Goal: Book appointment/travel/reservation

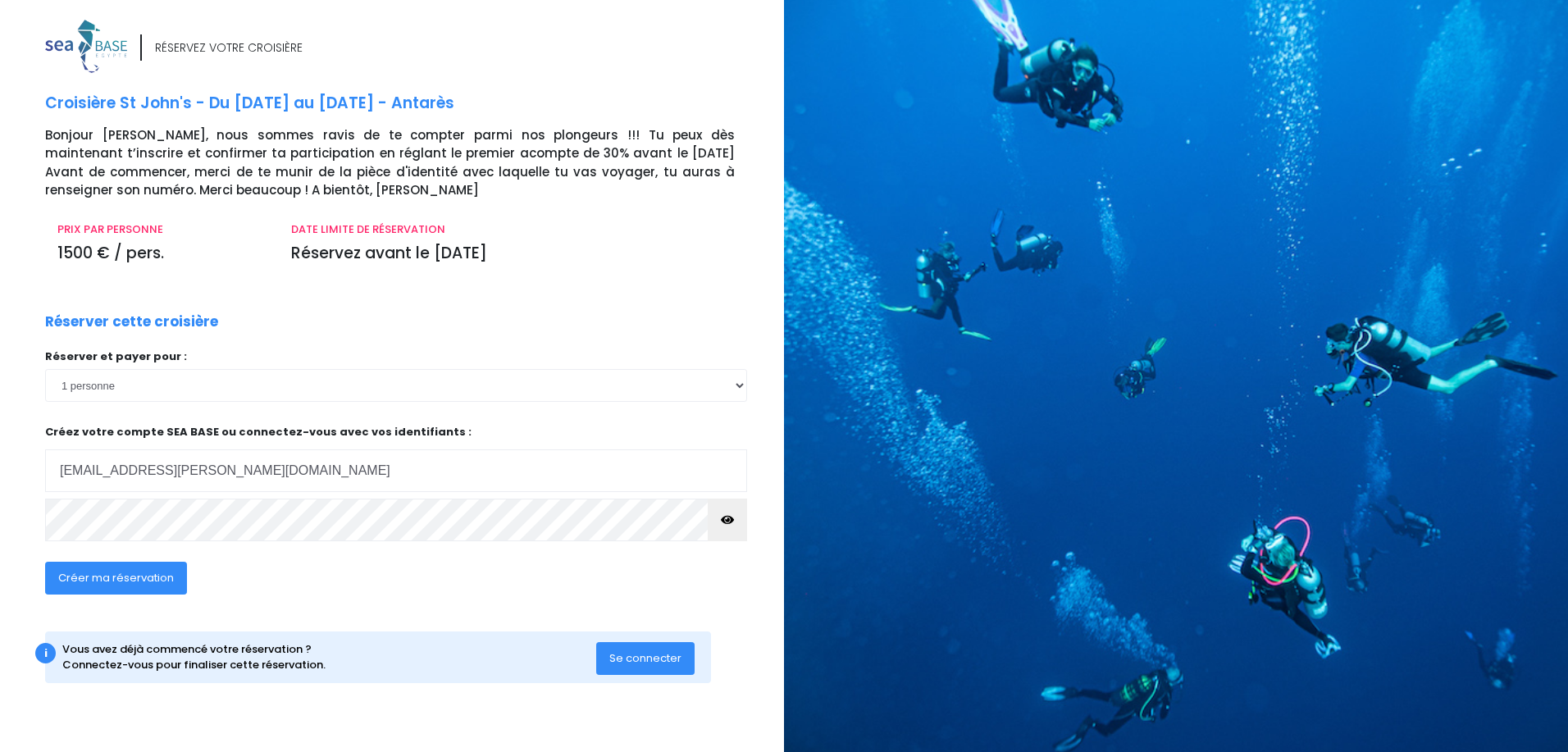
type input "[EMAIL_ADDRESS][PERSON_NAME][DOMAIN_NAME]"
click at [144, 577] on span "Créer ma réservation" at bounding box center [116, 577] width 116 height 16
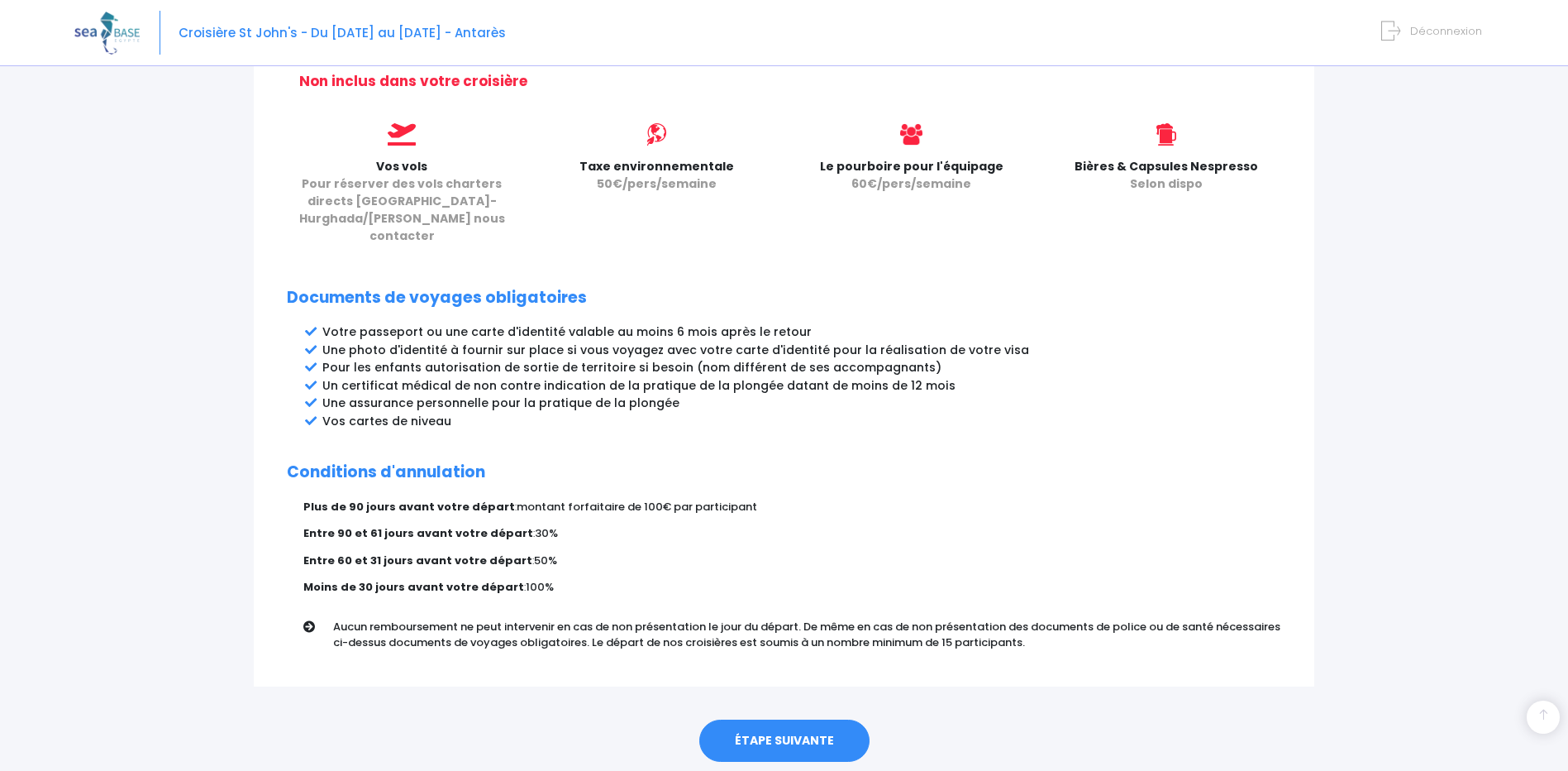
scroll to position [725, 0]
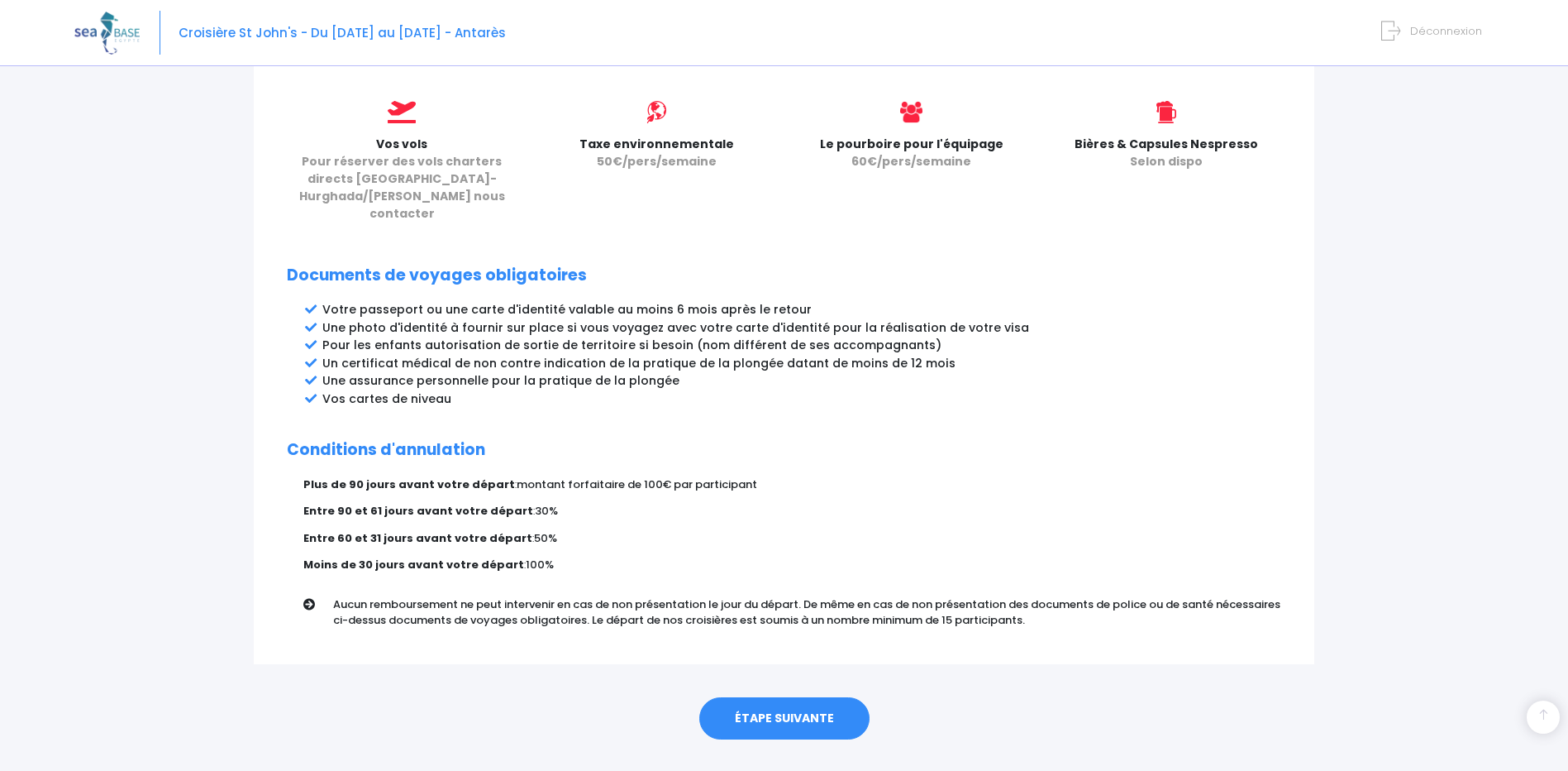
click at [819, 698] on link "ÉTAPE SUIVANTE" at bounding box center [784, 719] width 171 height 43
click at [788, 698] on link "ÉTAPE SUIVANTE" at bounding box center [784, 719] width 171 height 43
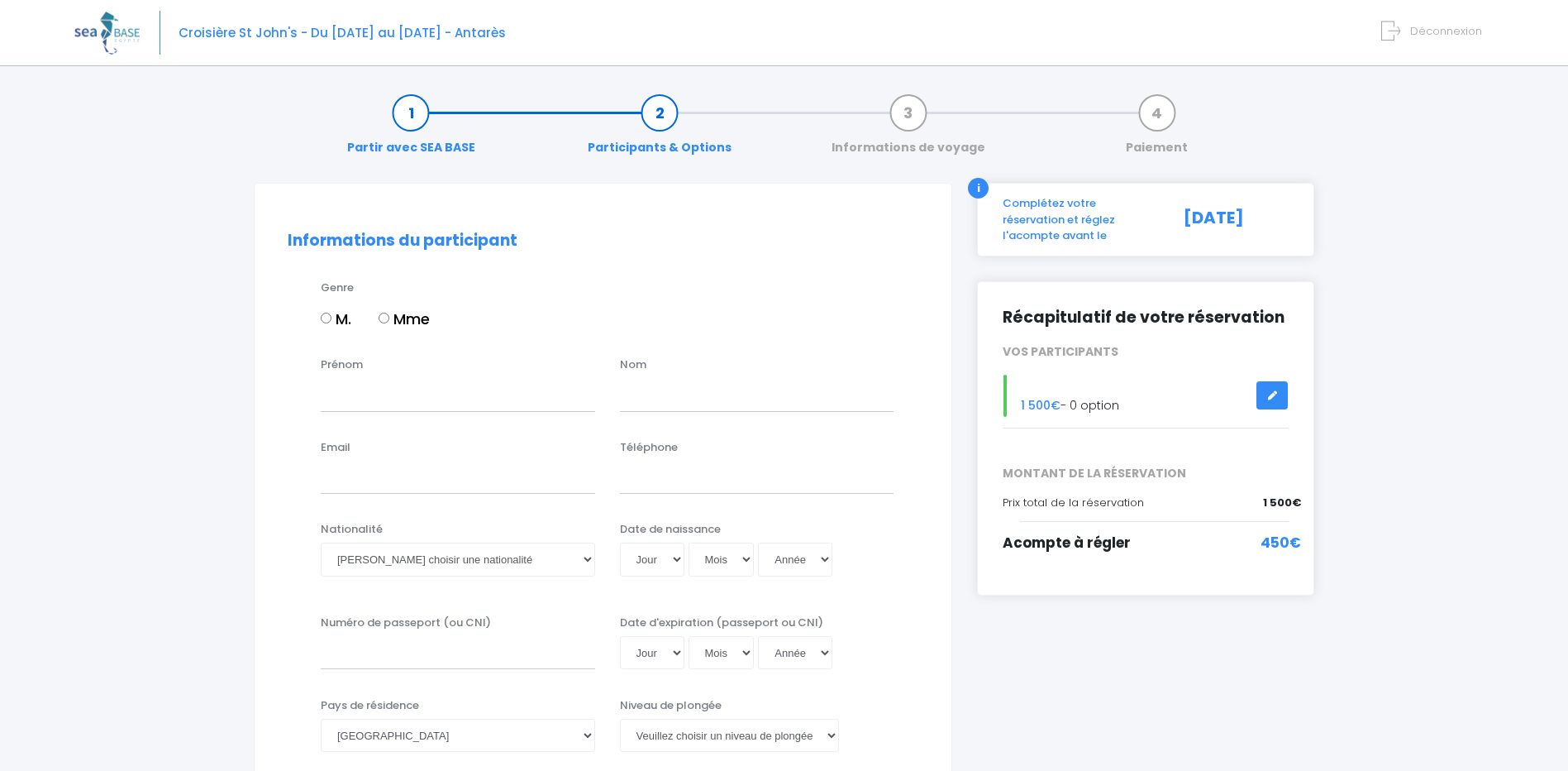
click at [386, 318] on input "Mme" at bounding box center [384, 318] width 11 height 11
radio input "true"
click at [392, 398] on input "Prénom" at bounding box center [458, 394] width 274 height 33
type input "CHRISTELLE"
type input "SAYWELL"
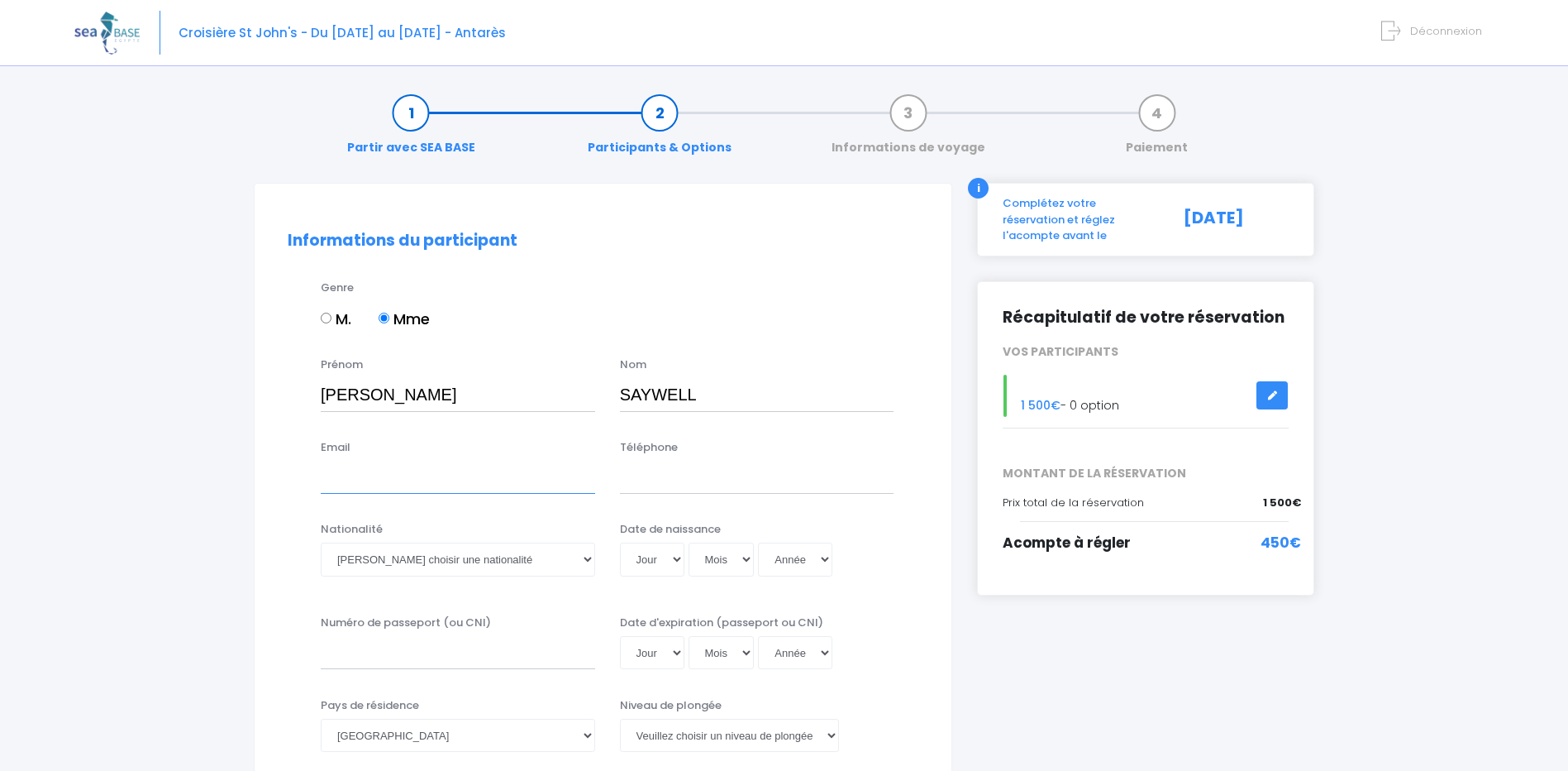
type input "saywell.christelle@gmail.com"
type input "0630664238"
click at [581, 562] on select "Veuillez choisir une nationalité Afghane Albanaise Algerienne Allemande America…" at bounding box center [458, 559] width 274 height 33
select select "Française"
click at [321, 543] on select "Veuillez choisir une nationalité Afghane Albanaise Algerienne Allemande America…" at bounding box center [458, 559] width 274 height 33
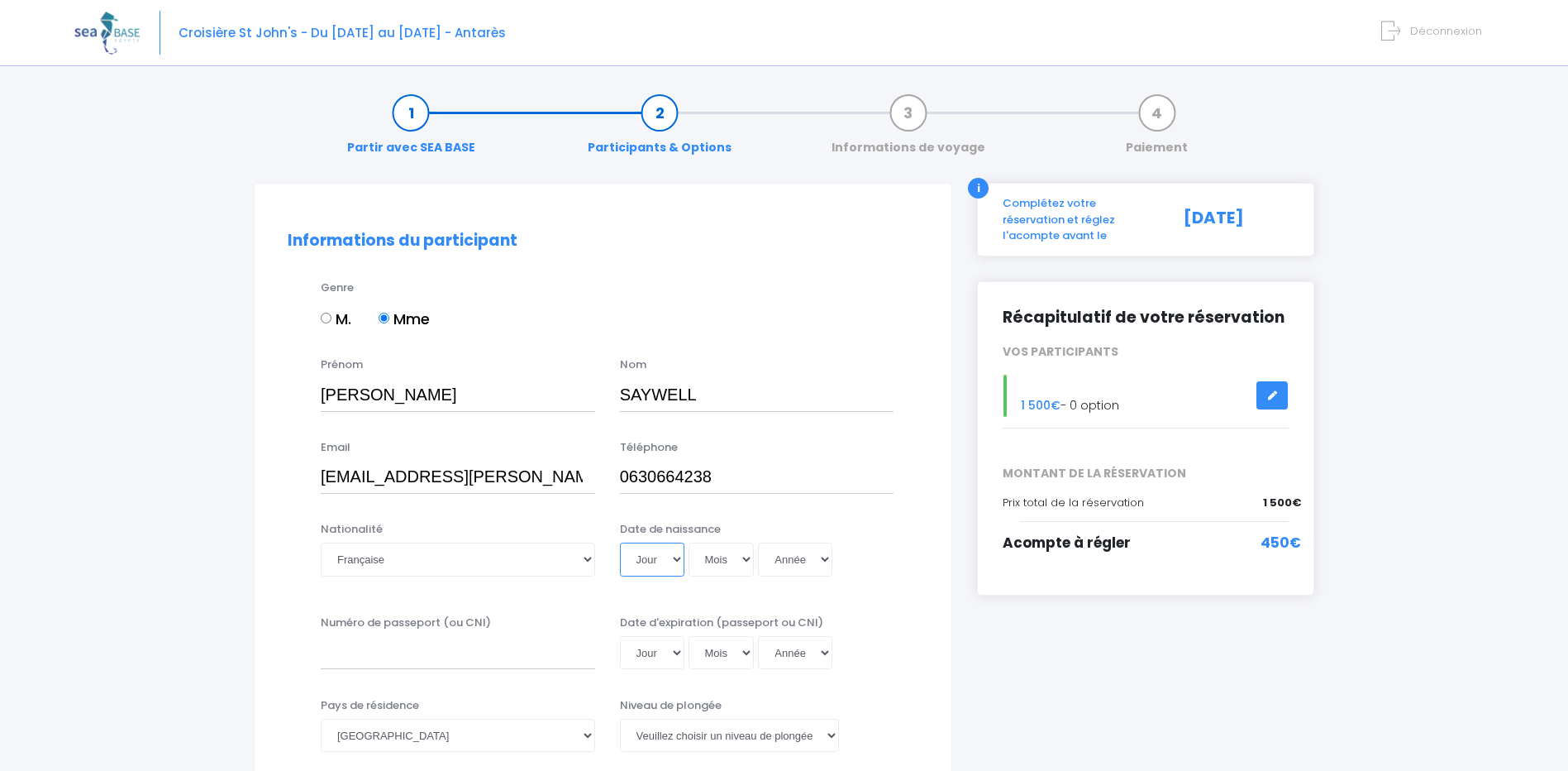
click at [649, 563] on select "Jour 01 02 03 04 05 06 07 08 09 10 11 12 13 14 15 16 17 18 19 20 21 22 23 24 25…" at bounding box center [653, 559] width 65 height 33
select select "24"
click at [620, 543] on select "Jour 01 02 03 04 05 06 07 08 09 10 11 12 13 14 15 16 17 18 19 20 21 22 23 24 25…" at bounding box center [653, 559] width 65 height 33
click at [737, 562] on select "Mois 01 02 03 04 05 06 07 08 09 10 11 12" at bounding box center [721, 559] width 66 height 33
select select "05"
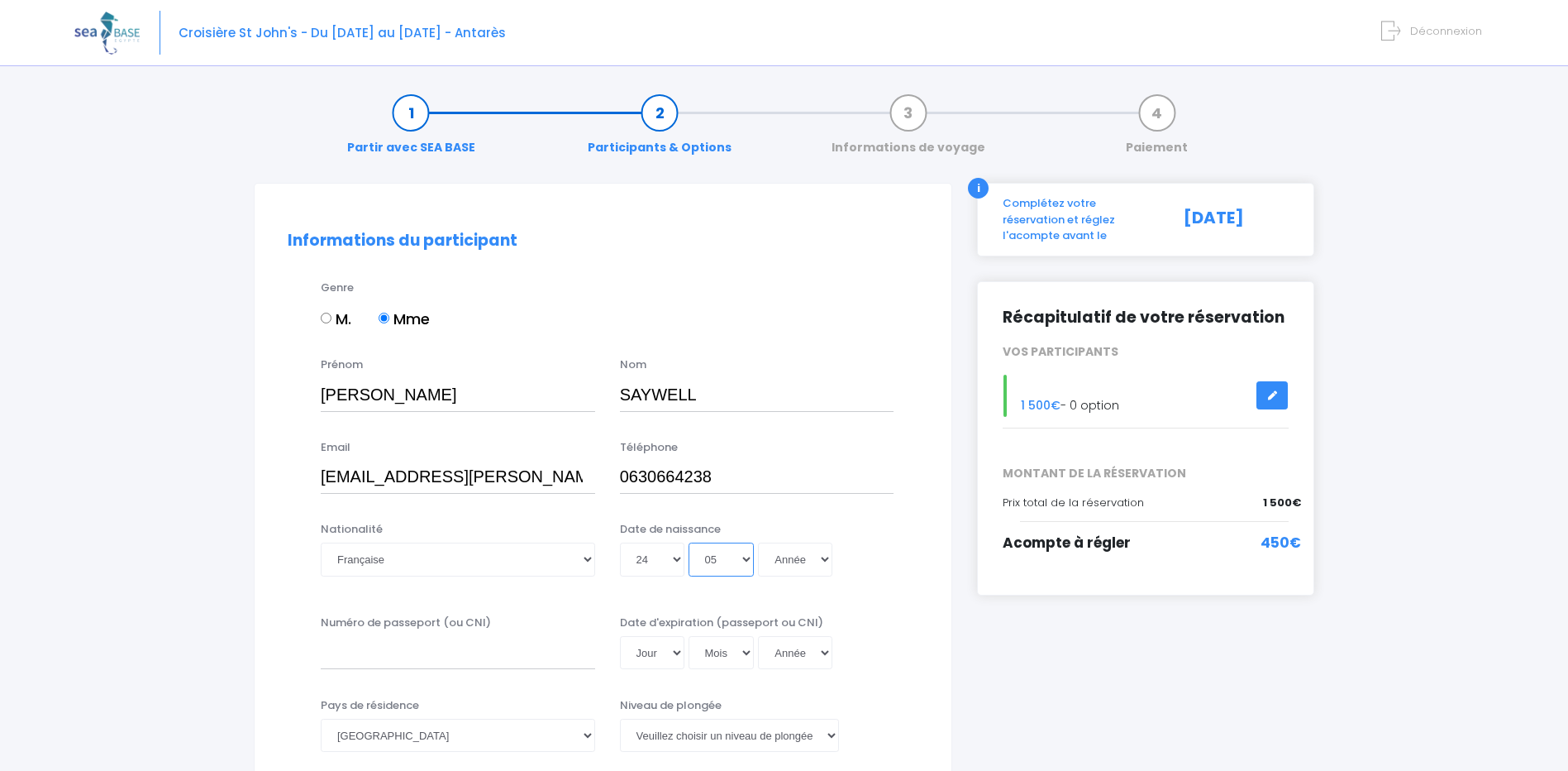
click at [689, 543] on select "Mois 01 02 03 04 05 06 07 08 09 10 11 12" at bounding box center [721, 559] width 66 height 33
click at [809, 562] on select "Année 2045 2044 2043 2042 2041 2040 2039 2038 2037 2036 2035 2034 2033 2032 203…" at bounding box center [796, 559] width 74 height 33
select select "1972"
click at [759, 543] on select "Année 2045 2044 2043 2042 2041 2040 2039 2038 2037 2036 2035 2034 2033 2032 203…" at bounding box center [796, 559] width 74 height 33
type input "1972-05-24"
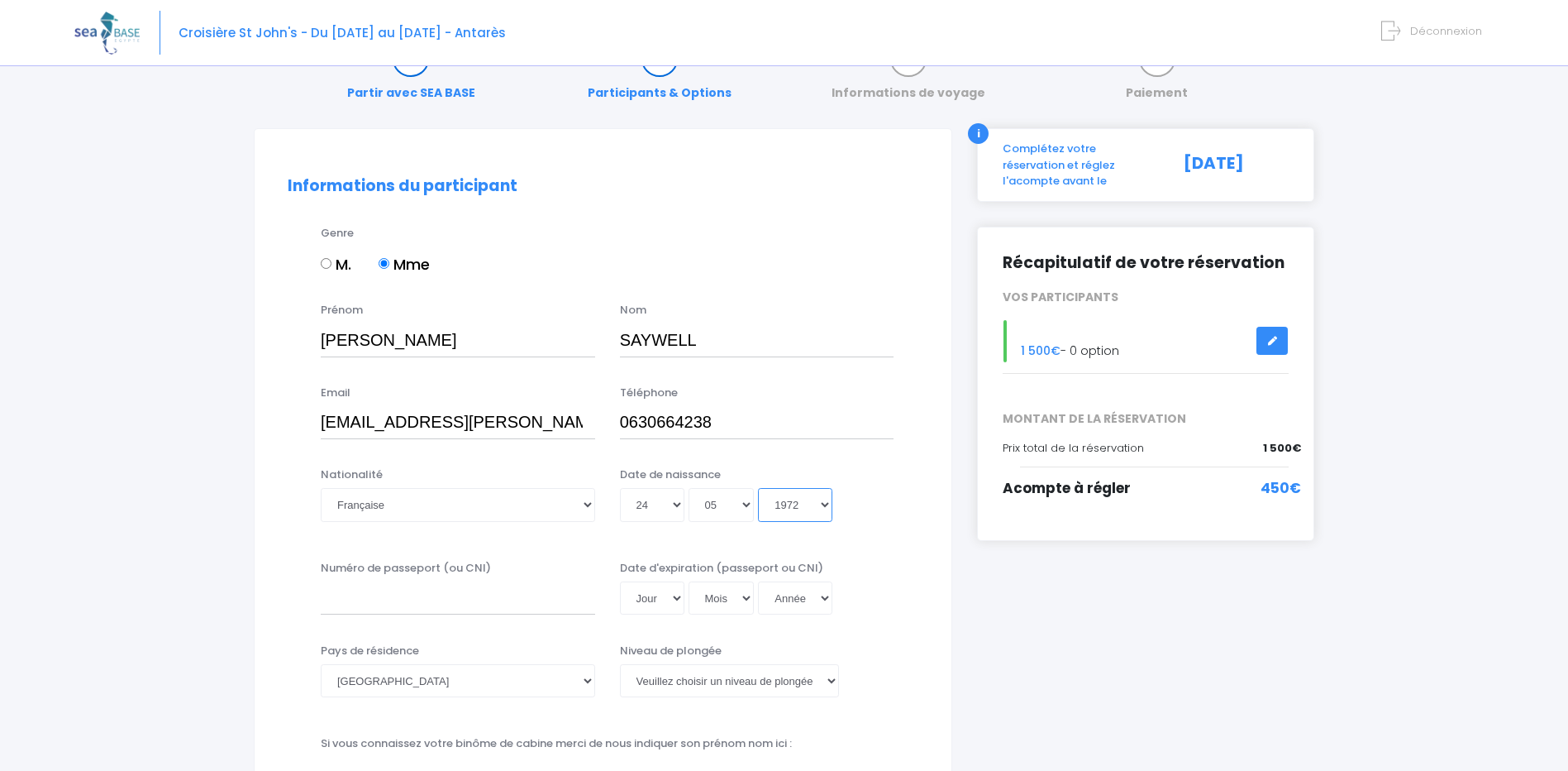
scroll to position [83, 0]
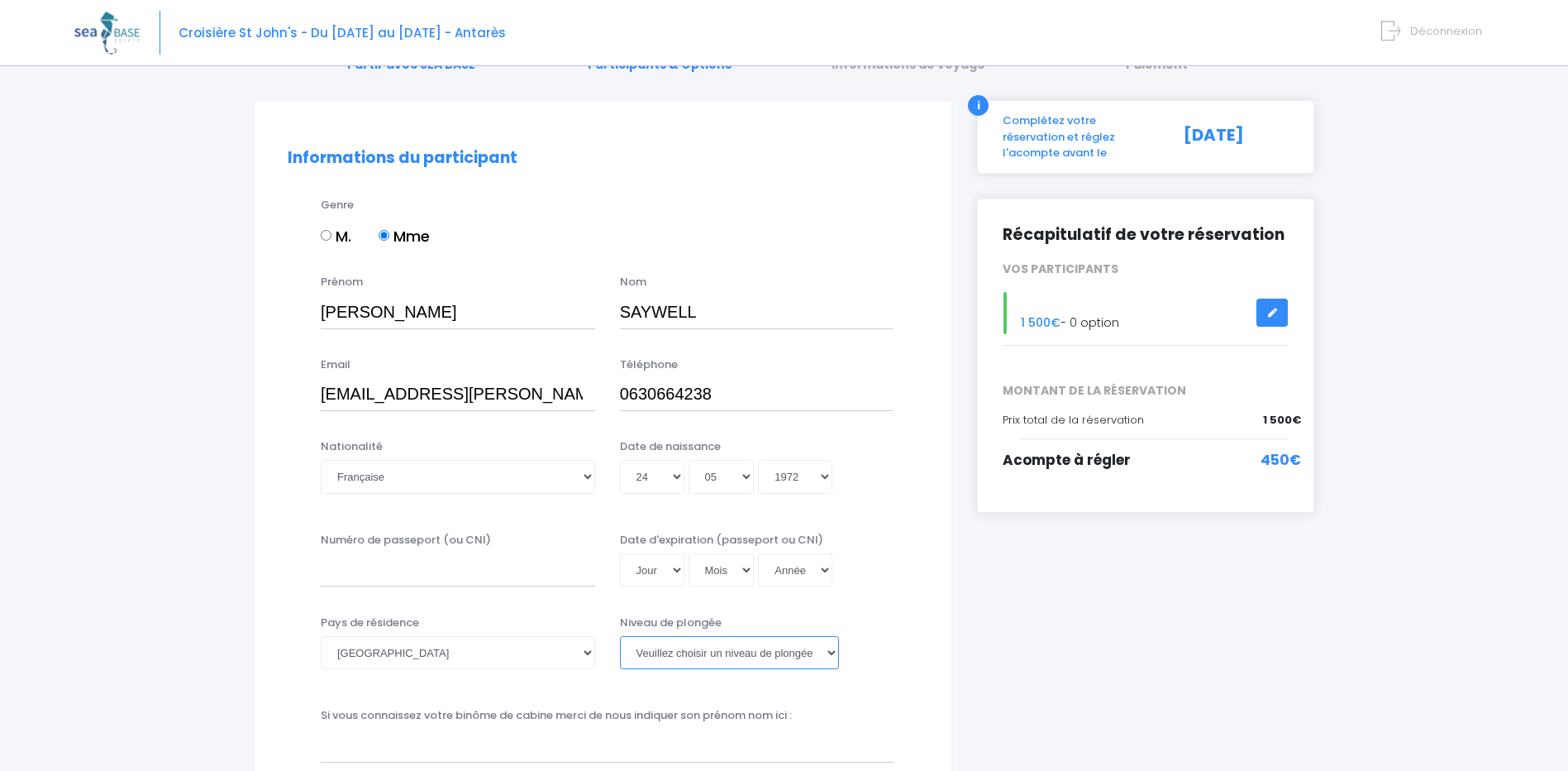
click at [705, 660] on select "Veuillez choisir un niveau de plongée Non plongeur Junior OW diver Adventure OW…" at bounding box center [730, 653] width 219 height 33
click at [620, 636] on select "Veuillez choisir un niveau de plongée Non plongeur Junior OW diver Adventure OW…" at bounding box center [730, 653] width 219 height 33
click at [831, 653] on select "Veuillez choisir un niveau de plongée Non plongeur Junior OW diver Adventure OW…" at bounding box center [730, 653] width 219 height 33
click at [620, 636] on select "Veuillez choisir un niveau de plongée Non plongeur Junior OW diver Adventure OW…" at bounding box center [730, 653] width 219 height 33
click at [827, 655] on select "Veuillez choisir un niveau de plongée Non plongeur Junior OW diver Adventure OW…" at bounding box center [730, 653] width 219 height 33
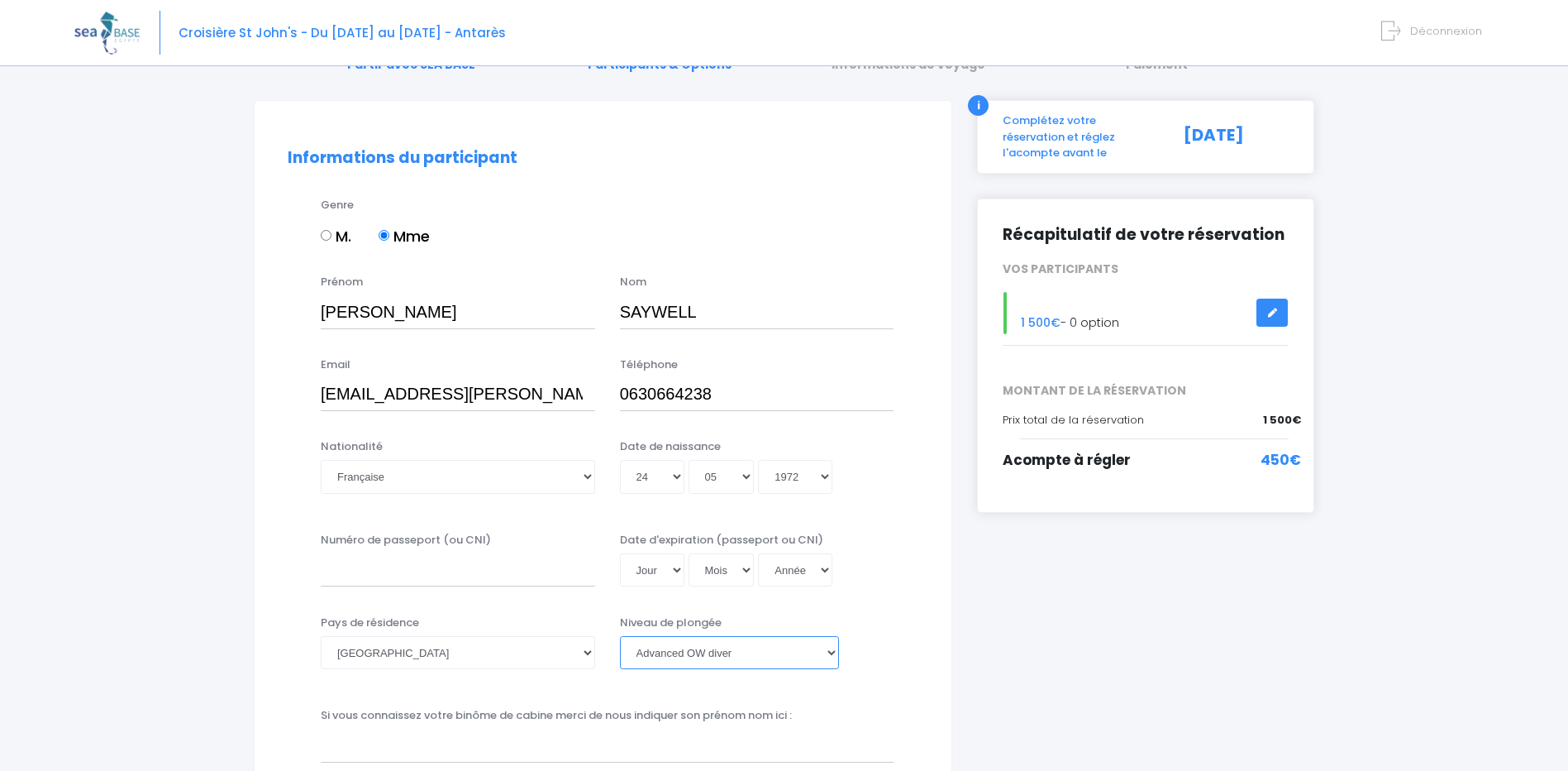
click at [620, 636] on select "Veuillez choisir un niveau de plongée Non plongeur Junior OW diver Adventure OW…" at bounding box center [730, 653] width 219 height 33
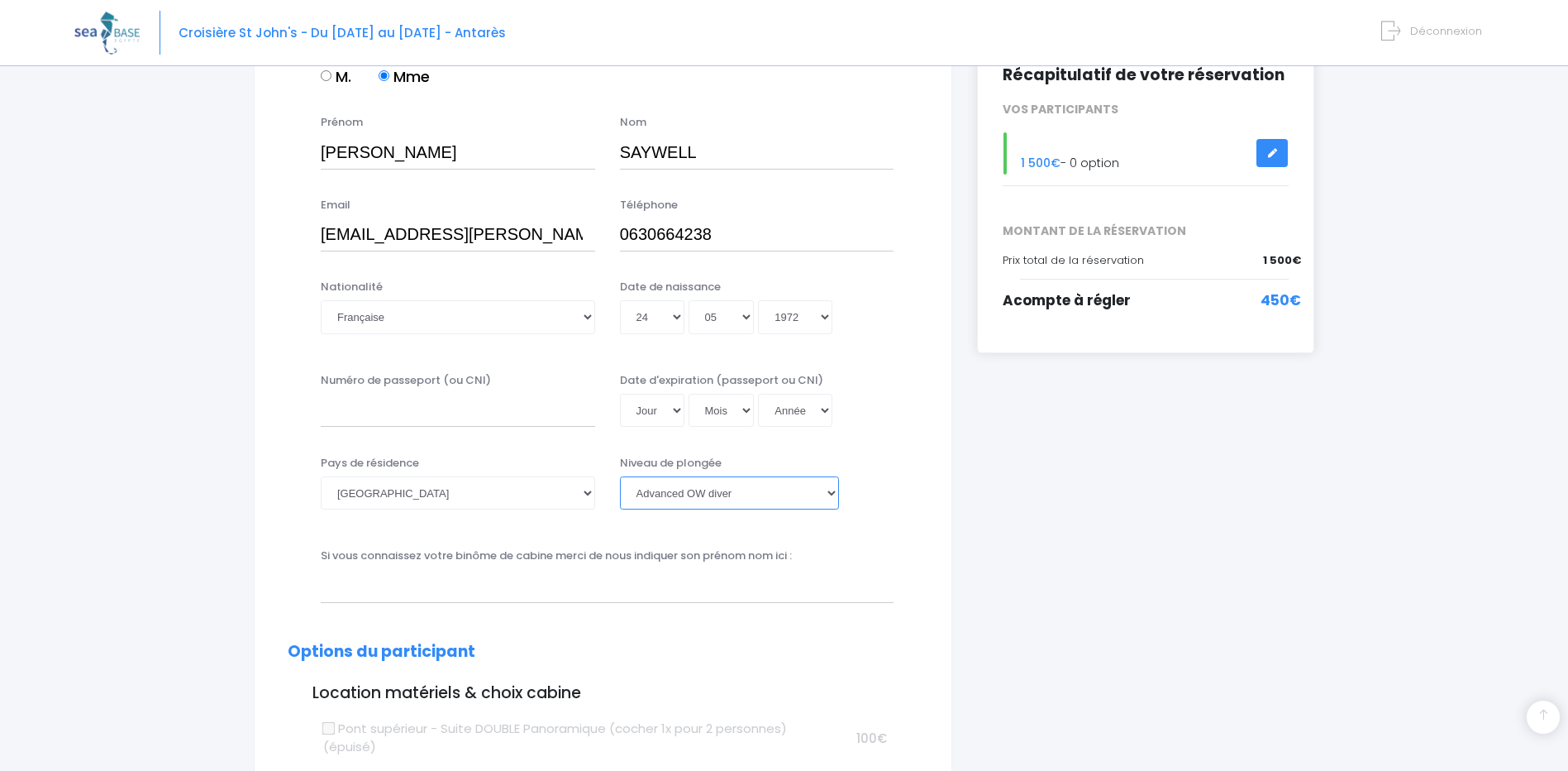
scroll to position [331, 0]
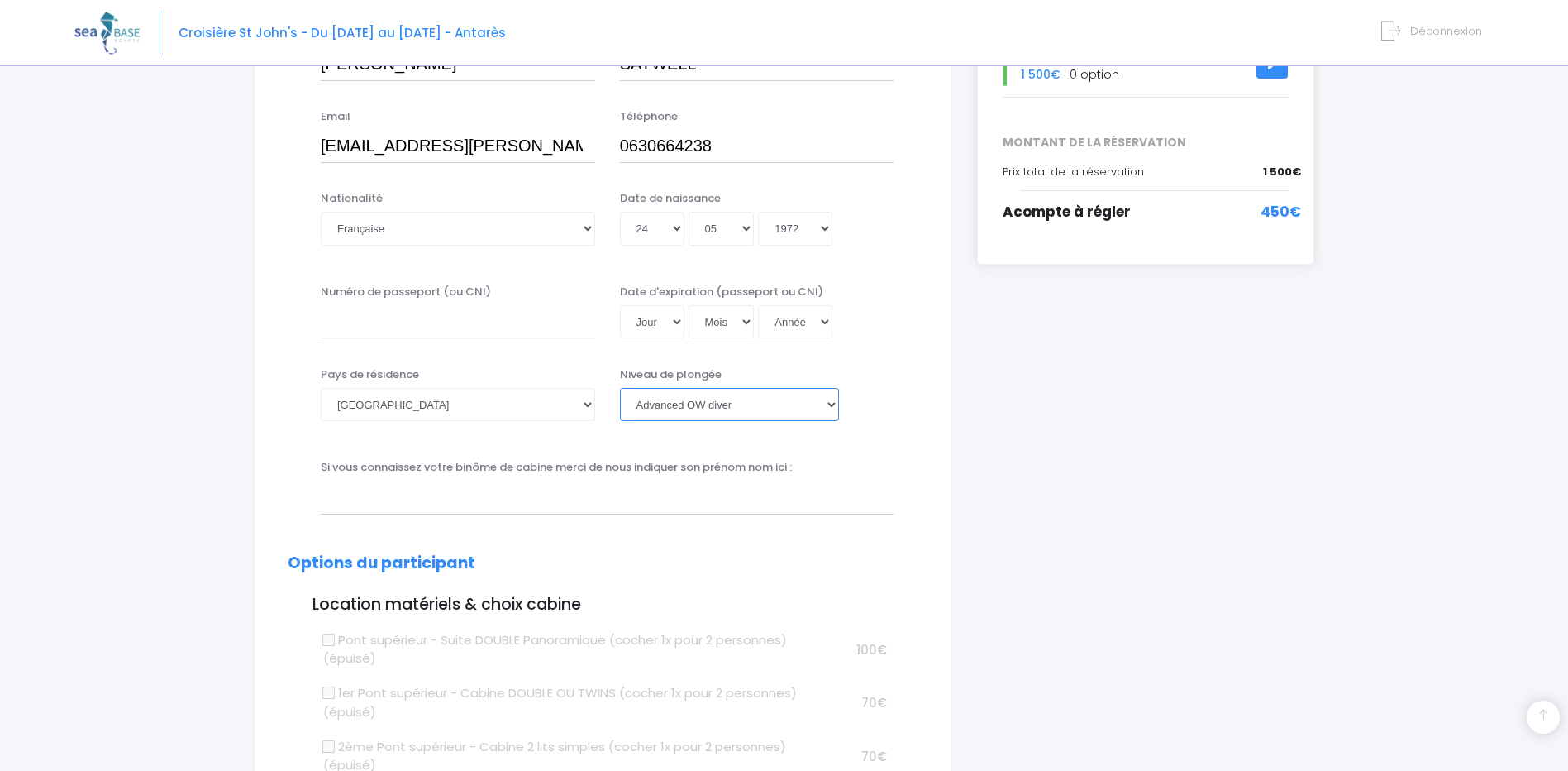
click at [829, 408] on select "Veuillez choisir un niveau de plongée Non plongeur Junior OW diver Adventure OW…" at bounding box center [730, 405] width 219 height 33
select select "PADI Deep diver"
click at [620, 388] on select "Veuillez choisir un niveau de plongée Non plongeur Junior OW diver Adventure OW…" at bounding box center [730, 405] width 219 height 33
click at [918, 440] on div "Pays de résidence Afghanistan Afrique du Sud Albanie Algérie Allemagne Andorre …" at bounding box center [603, 405] width 656 height 76
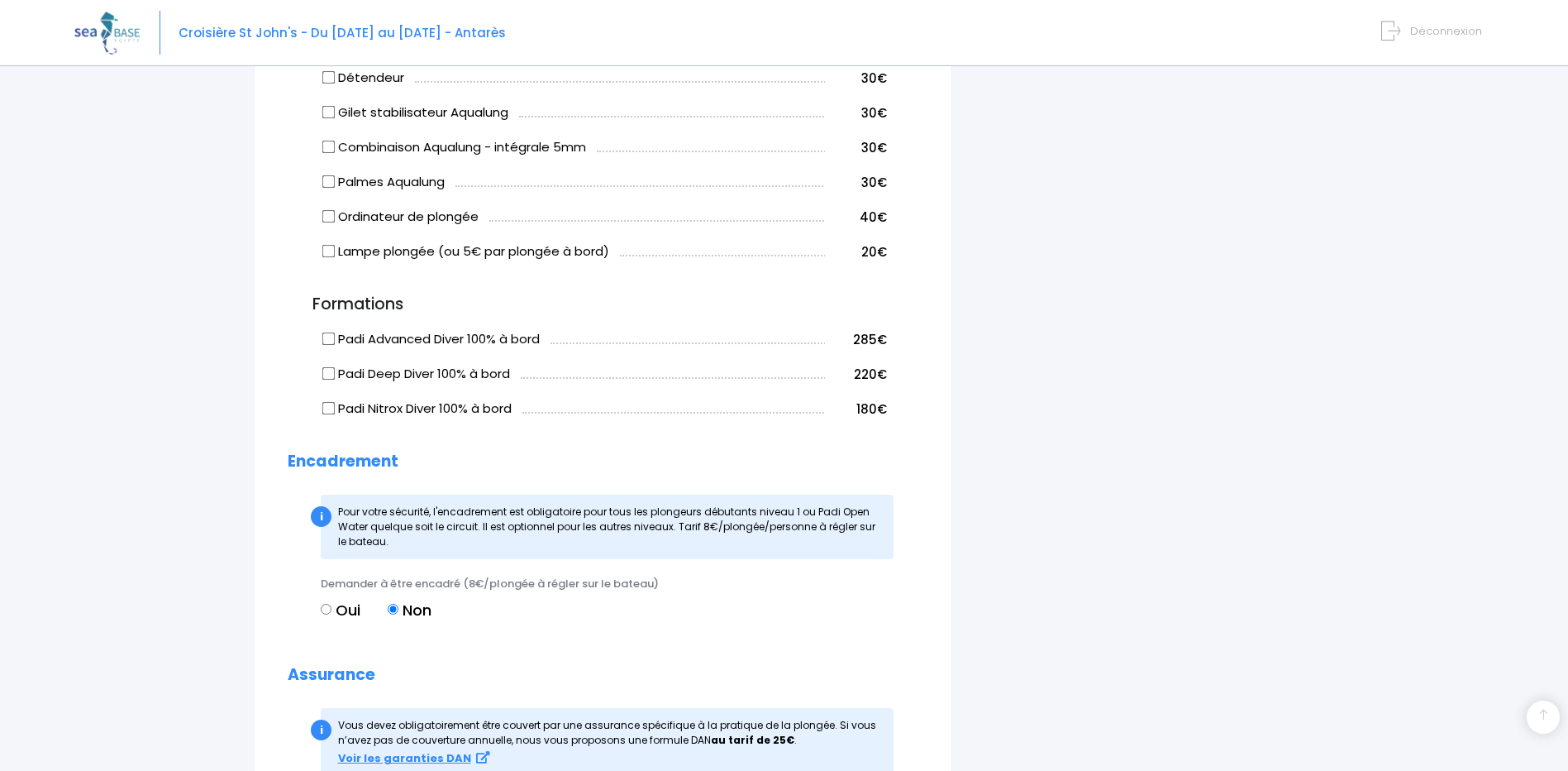
scroll to position [1158, 0]
click at [321, 613] on input "Oui" at bounding box center [326, 609] width 11 height 11
radio input "true"
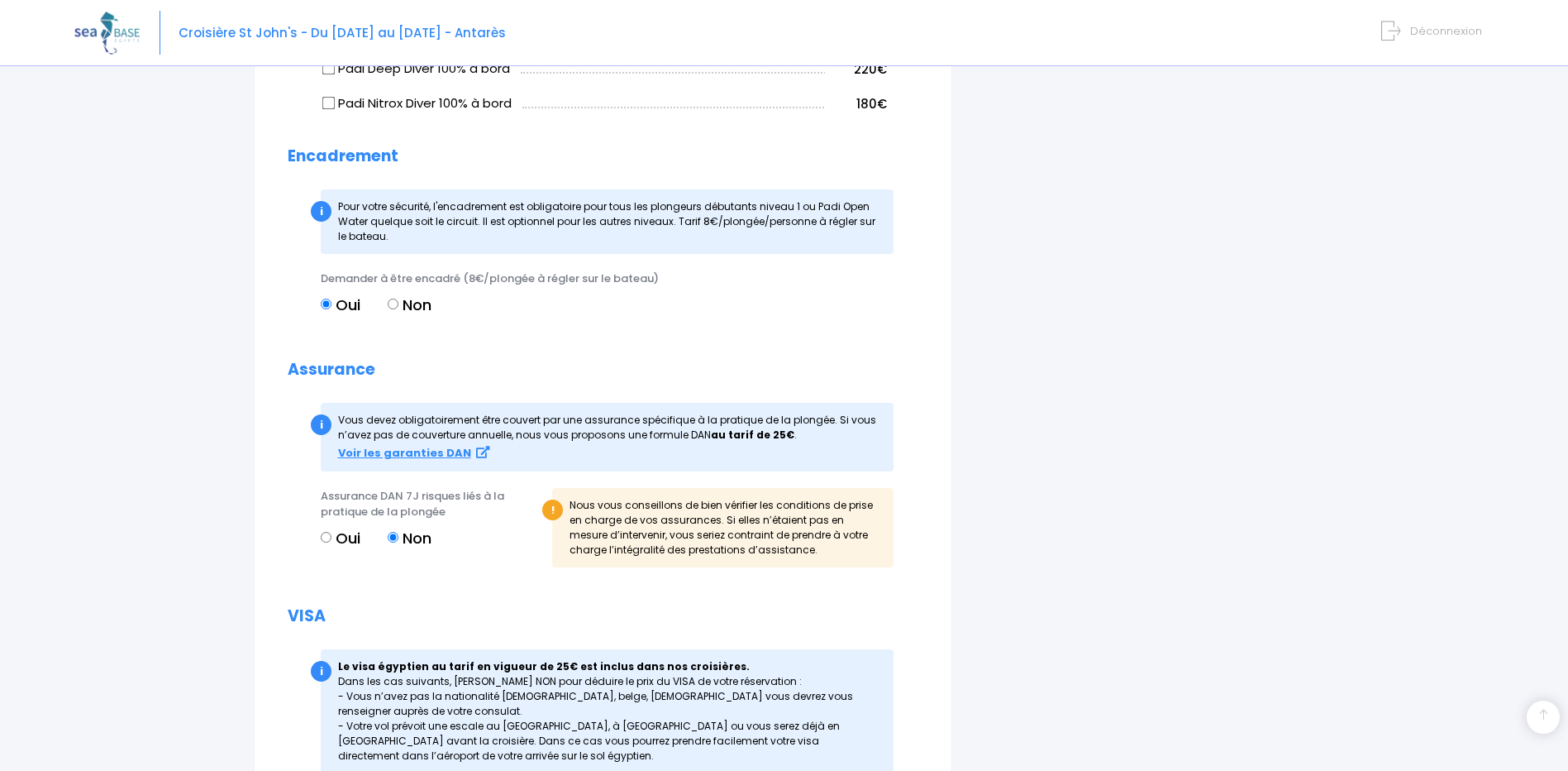
scroll to position [1489, 0]
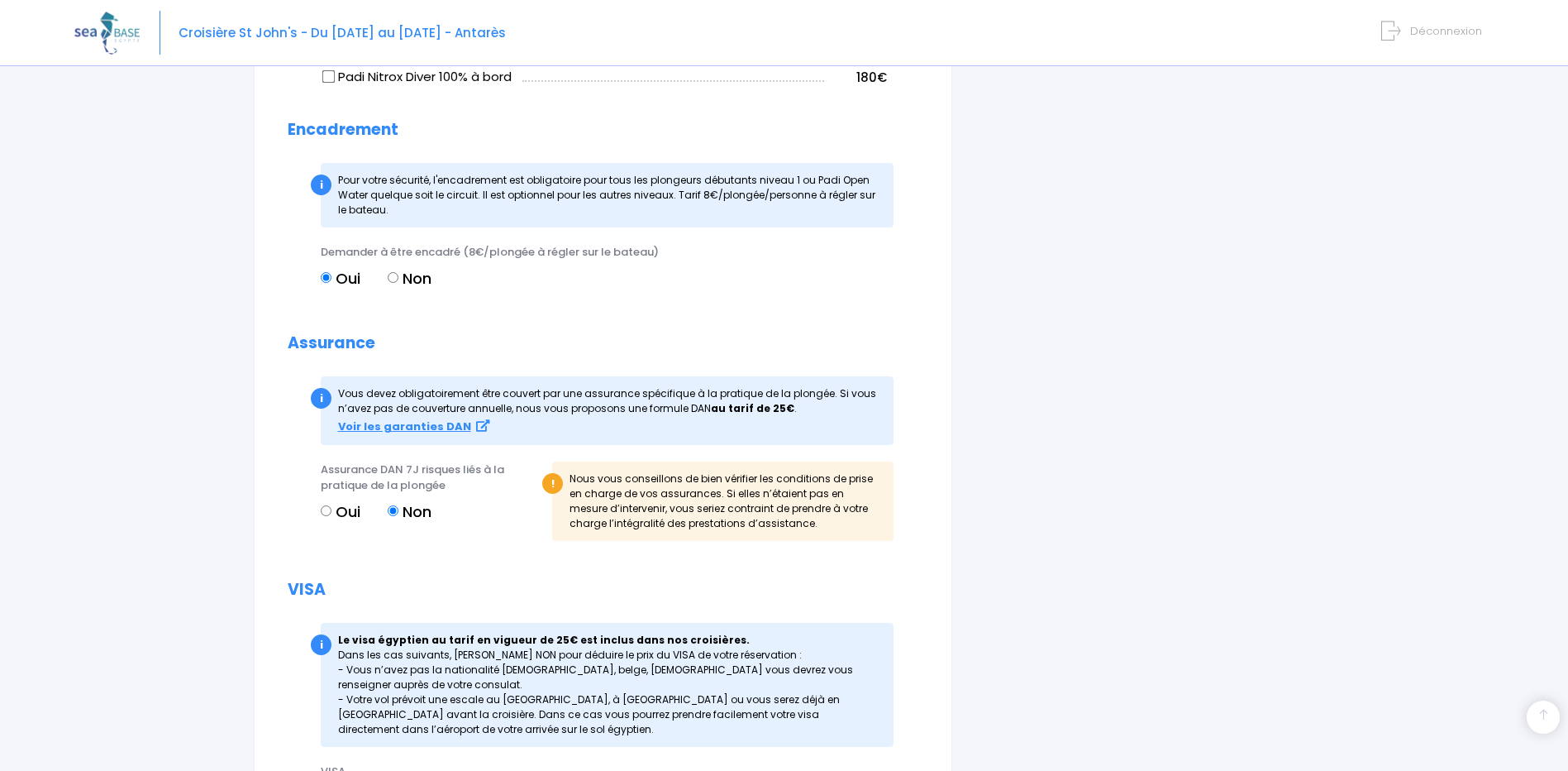
click at [324, 514] on input "Oui" at bounding box center [326, 511] width 11 height 11
radio input "true"
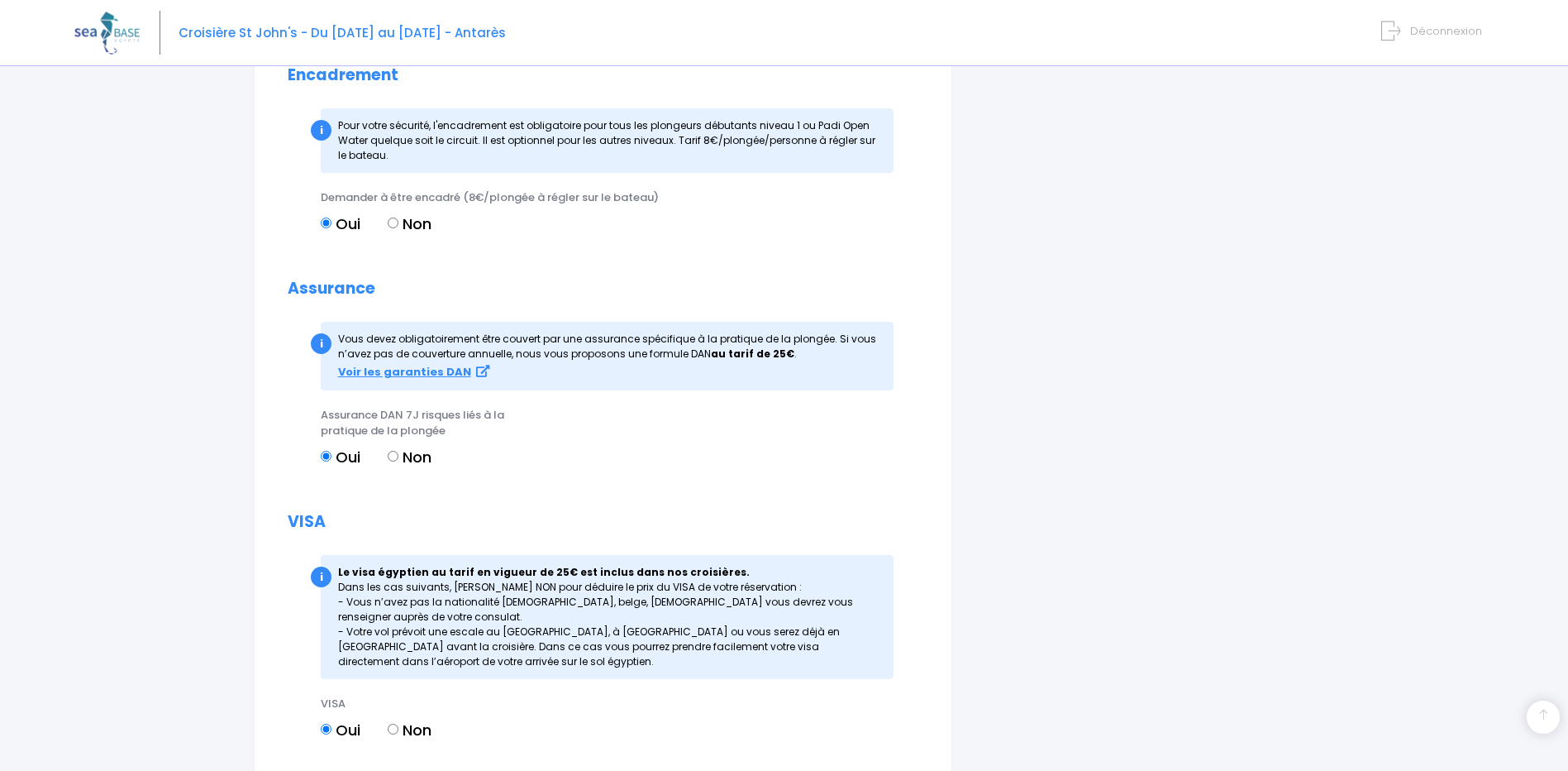
scroll to position [1572, 0]
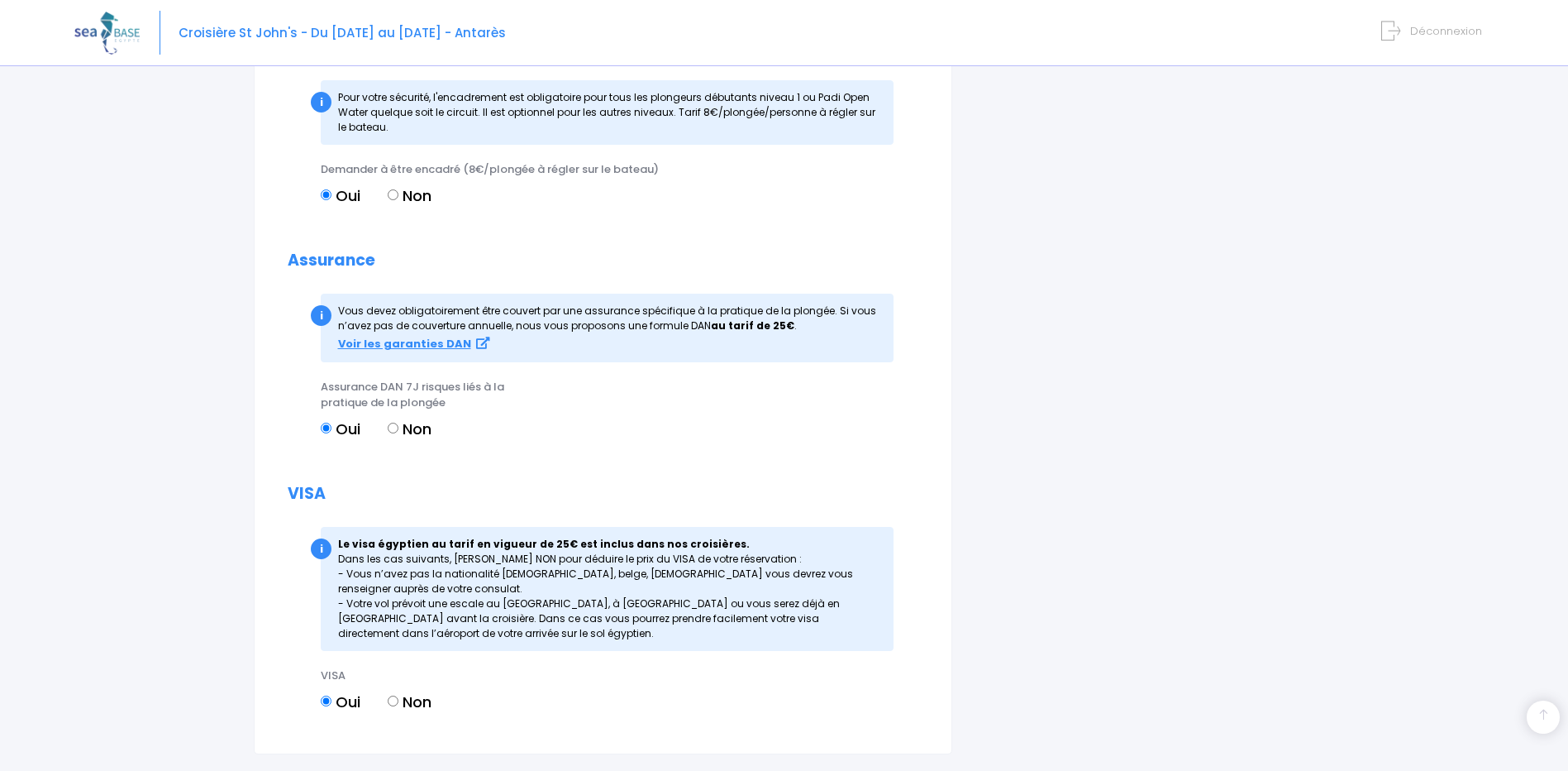
click at [394, 430] on input "Non" at bounding box center [393, 429] width 11 height 11
radio input "true"
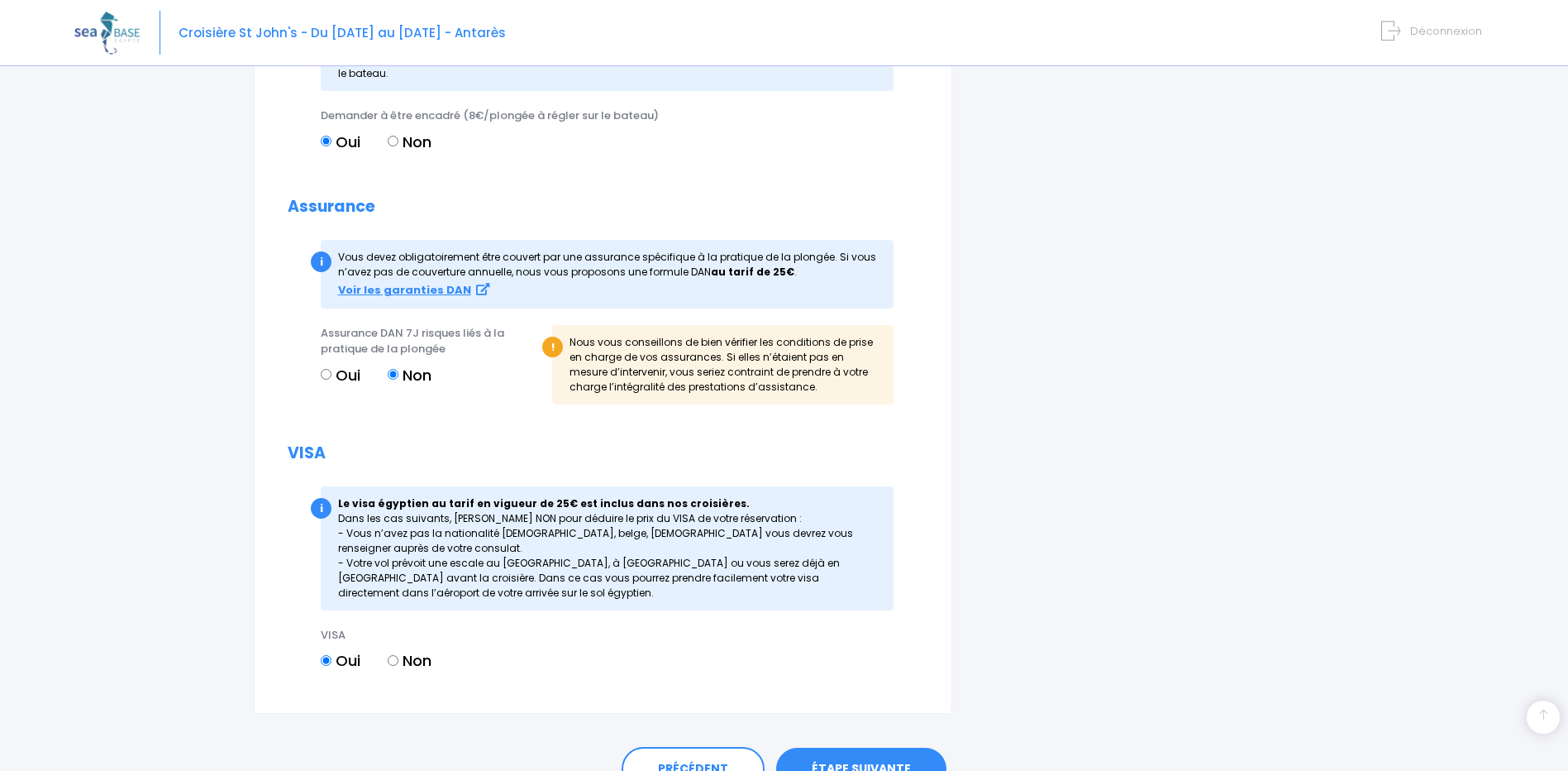
scroll to position [1654, 0]
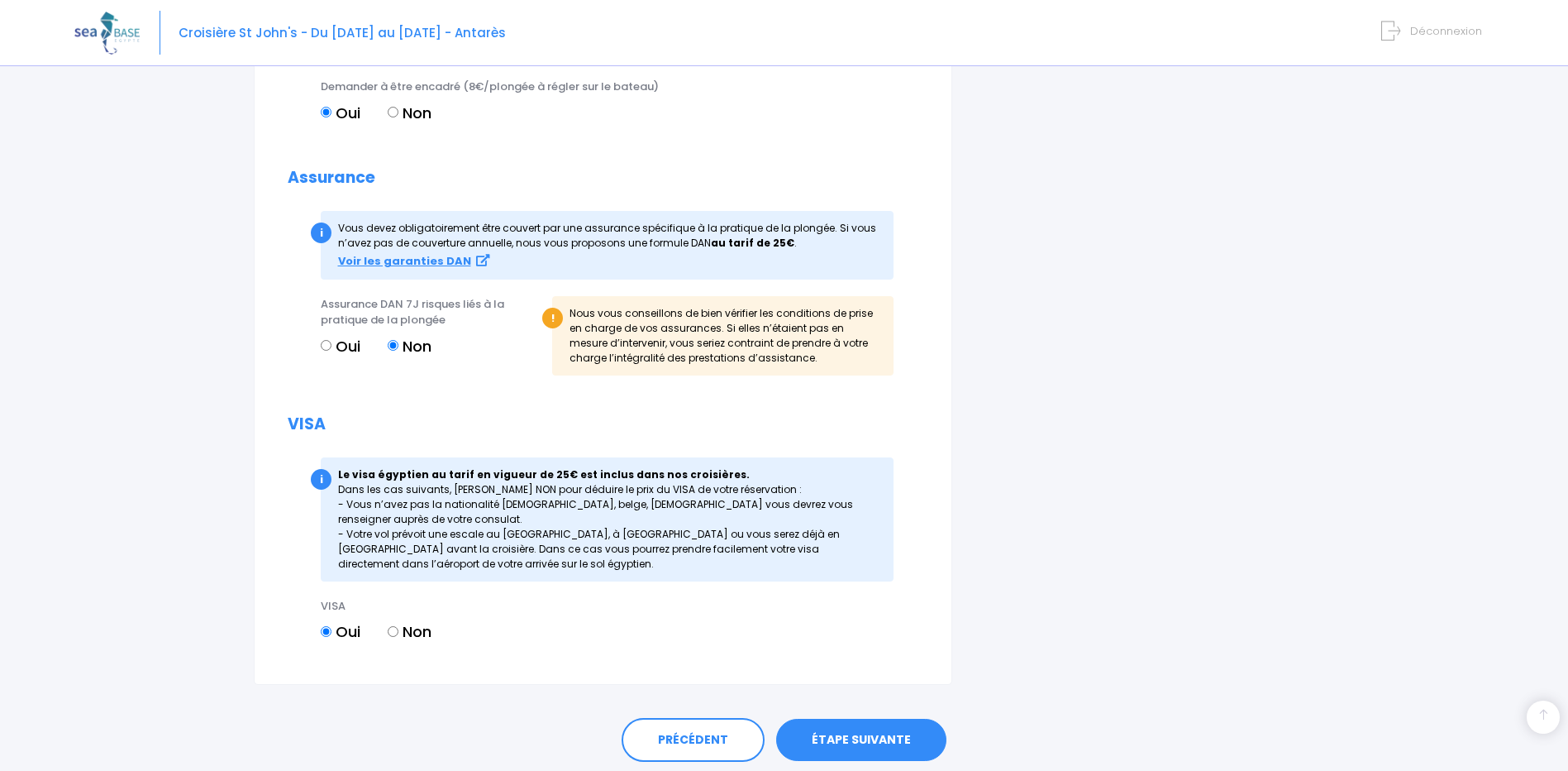
click at [858, 746] on link "ÉTAPE SUIVANTE" at bounding box center [861, 740] width 171 height 43
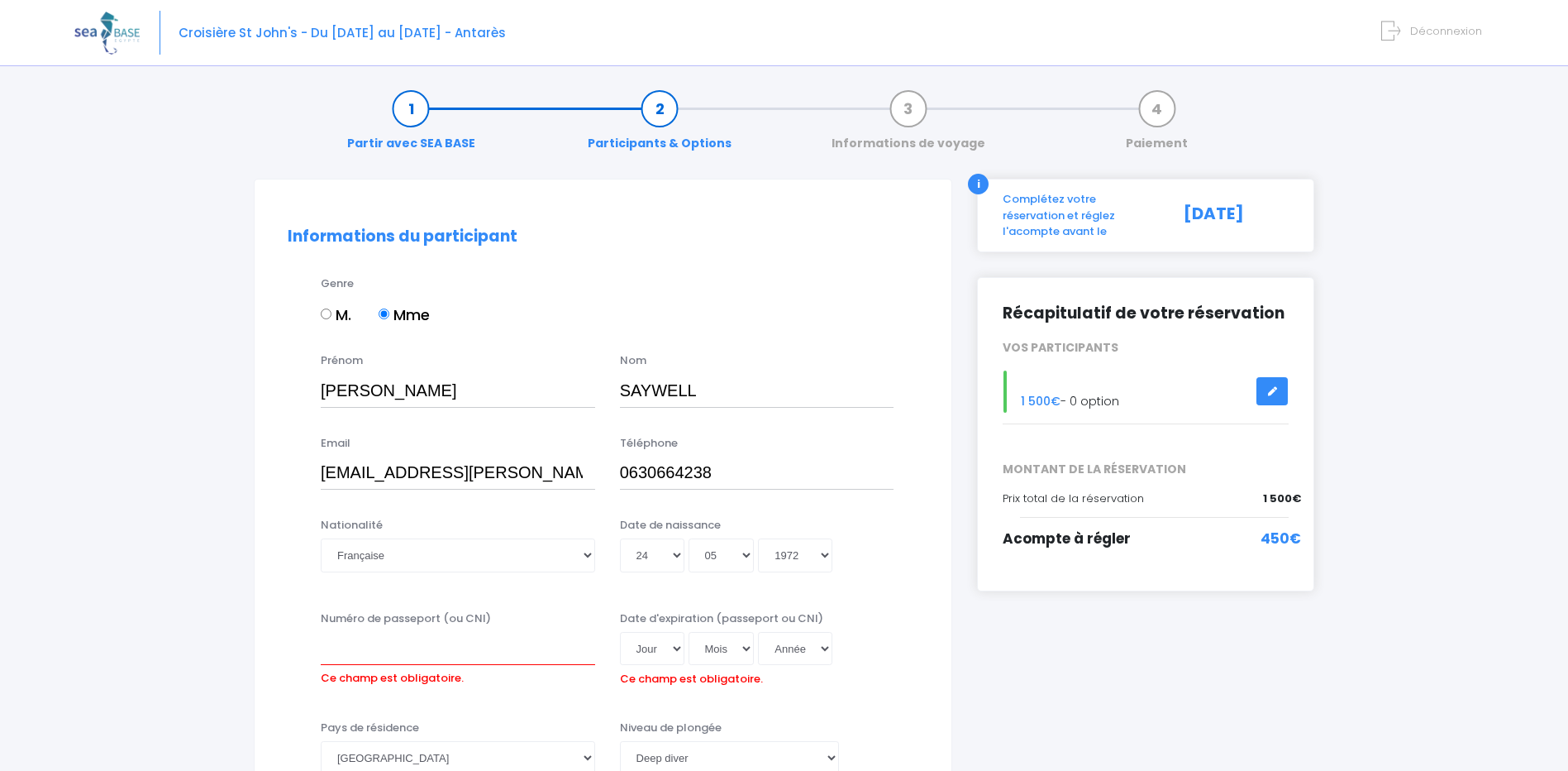
scroll to position [0, 0]
